Goal: Task Accomplishment & Management: Use online tool/utility

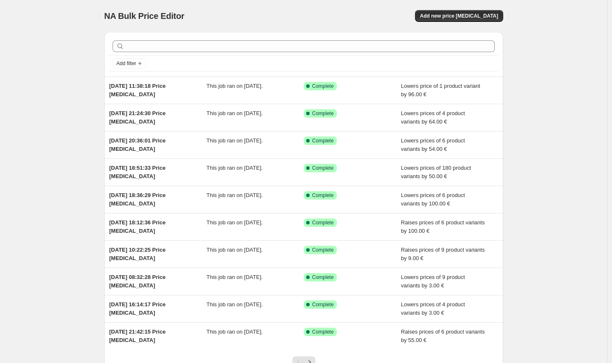
click at [483, 23] on div "NA Bulk Price Editor. This page is ready NA Bulk Price Editor Add new price [ME…" at bounding box center [303, 16] width 399 height 32
click at [488, 16] on span "Add new price [MEDICAL_DATA]" at bounding box center [459, 16] width 78 height 7
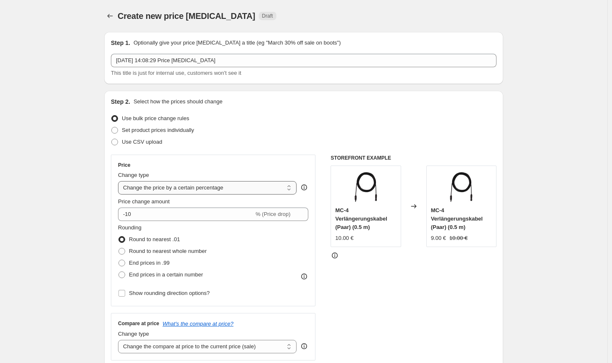
click at [221, 182] on select "Change the price to a certain amount Change the price by a certain amount Chang…" at bounding box center [207, 187] width 179 height 13
select select "by"
click at [120, 181] on select "Change the price to a certain amount Change the price by a certain amount Chang…" at bounding box center [207, 187] width 179 height 13
type input "-10.00"
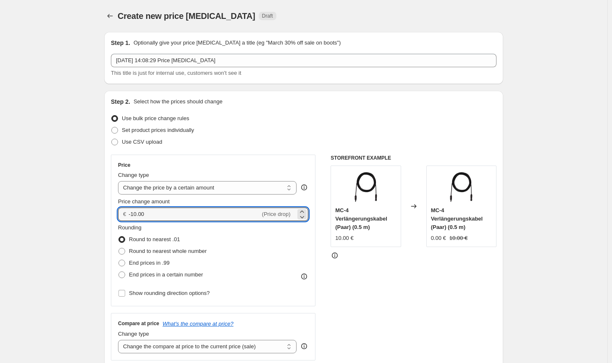
drag, startPoint x: 166, startPoint y: 214, endPoint x: 126, endPoint y: 209, distance: 40.7
click at [126, 209] on div "€ -10.00 (Price drop)" at bounding box center [213, 214] width 190 height 13
type input "0.00"
click at [174, 247] on span "Round to nearest whole number" at bounding box center [168, 251] width 78 height 8
click at [119, 248] on input "Round to nearest whole number" at bounding box center [119, 248] width 0 height 0
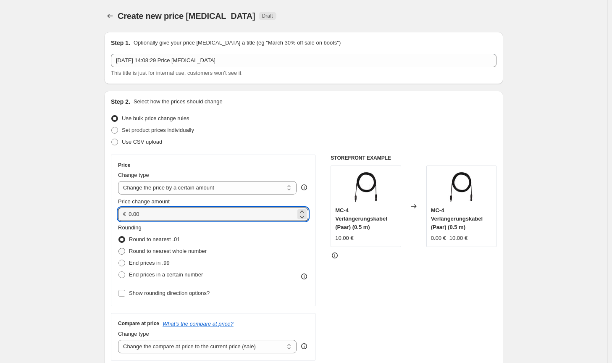
radio input "true"
drag, startPoint x: 172, startPoint y: 215, endPoint x: 116, endPoint y: 211, distance: 55.6
click at [116, 211] on div "Price Change type Change the price to a certain amount Change the price by a ce…" at bounding box center [213, 231] width 205 height 152
type input "-50.00"
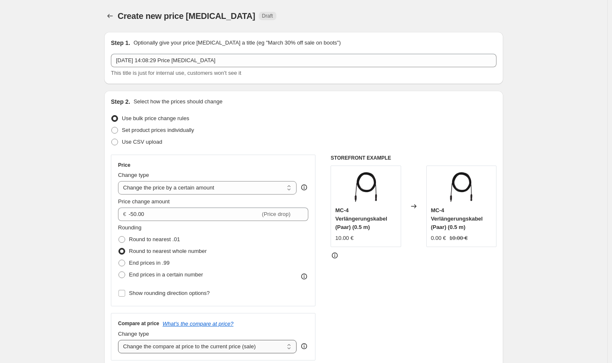
click at [255, 349] on select "Change the compare at price to the current price (sale) Change the compare at p…" at bounding box center [207, 346] width 179 height 13
select select "no_change"
click at [120, 340] on select "Change the compare at price to the current price (sale) Change the compare at p…" at bounding box center [207, 346] width 179 height 13
click at [419, 315] on div "STOREFRONT EXAMPLE MC-4 Verlängerungskabel (Paar) (0.5 m) 10.00 € Changed to MC…" at bounding box center [414, 258] width 166 height 206
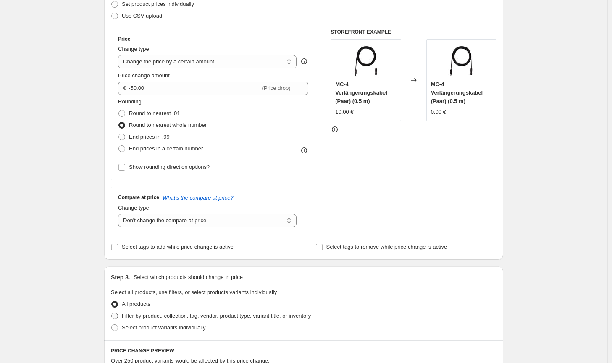
click at [277, 321] on label "Filter by product, collection, tag, vendor, product type, variant title, or inv…" at bounding box center [211, 316] width 200 height 12
click at [112, 313] on input "Filter by product, collection, tag, vendor, product type, variant title, or inv…" at bounding box center [111, 313] width 0 height 0
radio input "true"
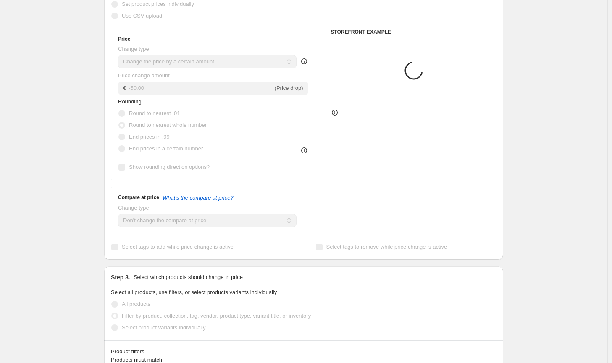
scroll to position [294, 0]
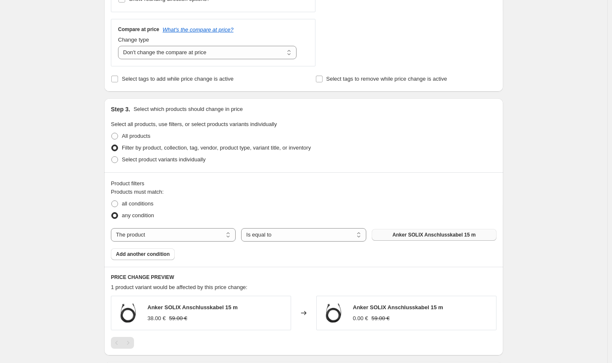
click at [441, 234] on span "Anker SOLIX Anschlusskabel 15 m" at bounding box center [434, 235] width 83 height 7
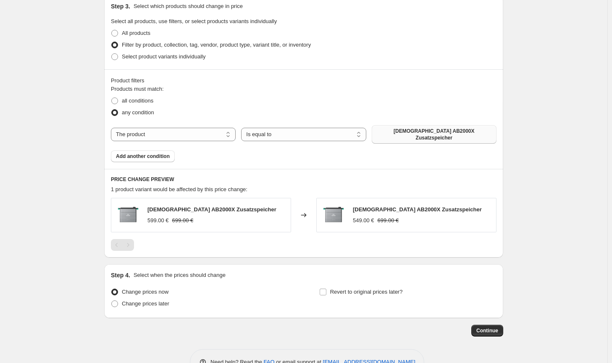
scroll to position [417, 0]
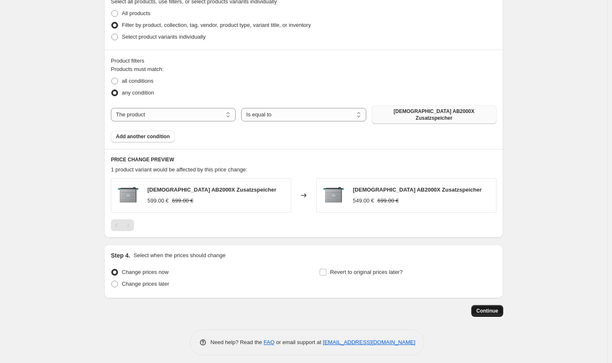
click at [493, 308] on span "Continue" at bounding box center [488, 311] width 22 height 7
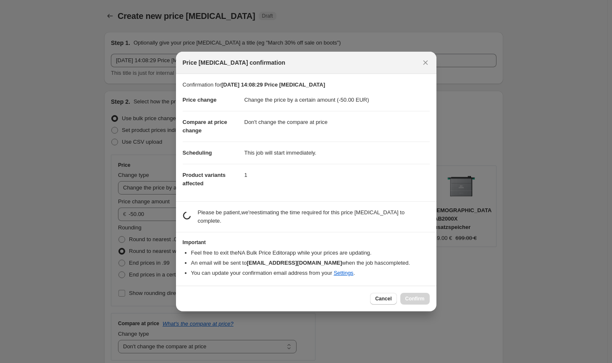
scroll to position [0, 0]
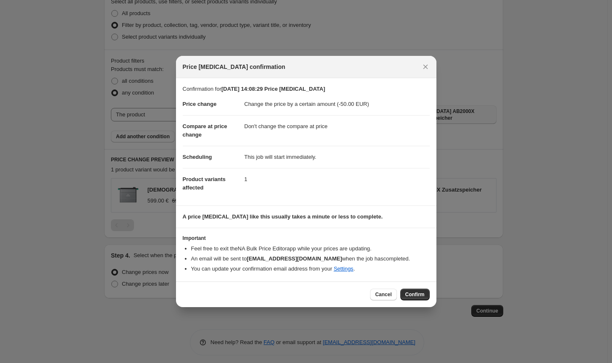
click at [399, 298] on div "Cancel Confirm" at bounding box center [399, 295] width 59 height 12
click at [418, 297] on span "Confirm" at bounding box center [415, 294] width 19 height 7
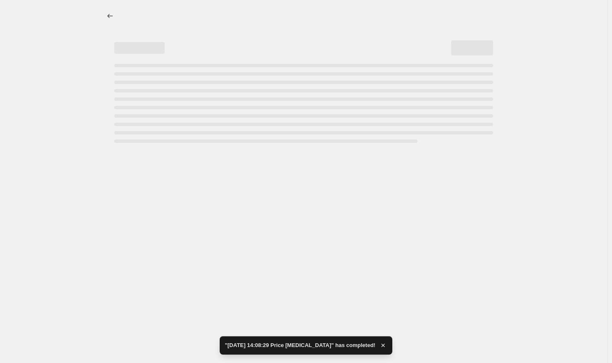
select select "by"
select select "no_change"
